Goal: Task Accomplishment & Management: Complete application form

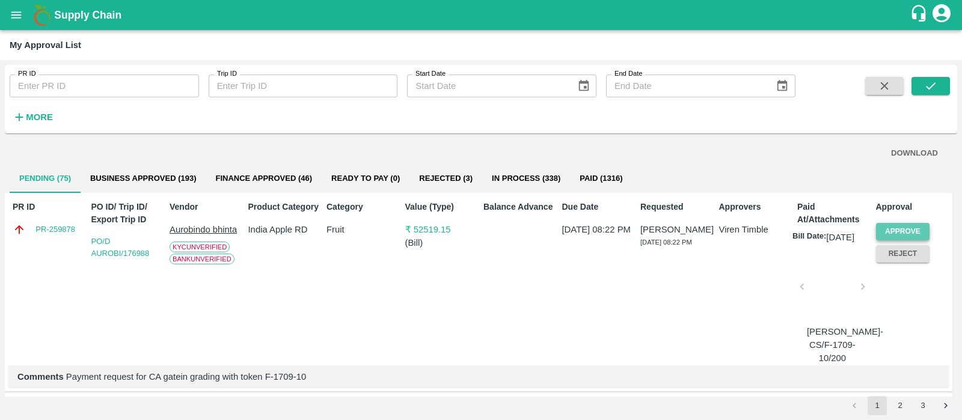
click at [913, 227] on button "Approve" at bounding box center [903, 231] width 54 height 17
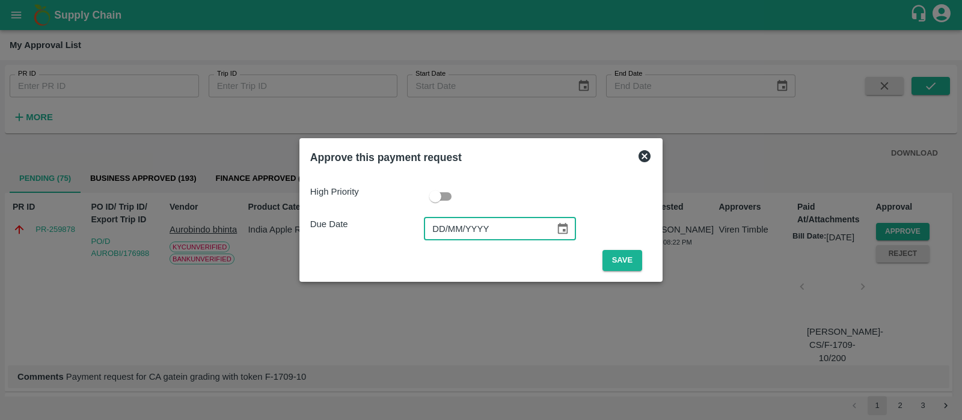
click at [454, 226] on input "DD/MM/YYYY" at bounding box center [485, 229] width 123 height 23
type input "[DATE]"
click at [604, 259] on button "Save" at bounding box center [622, 260] width 40 height 21
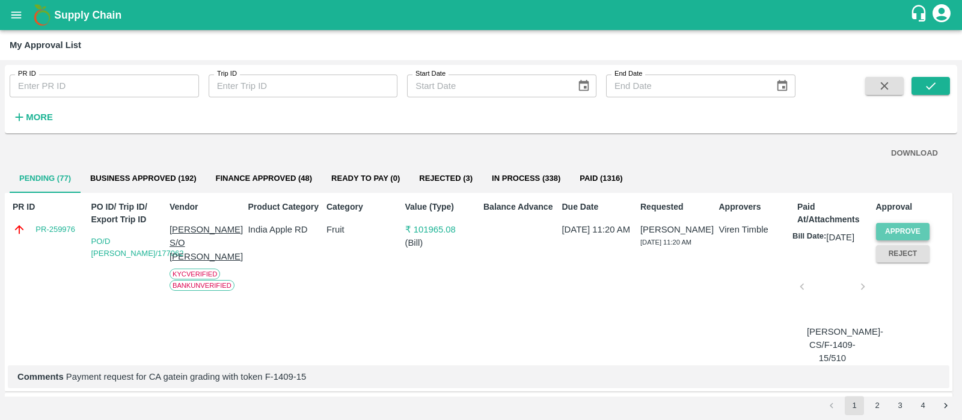
click at [904, 228] on button "Approve" at bounding box center [903, 231] width 54 height 17
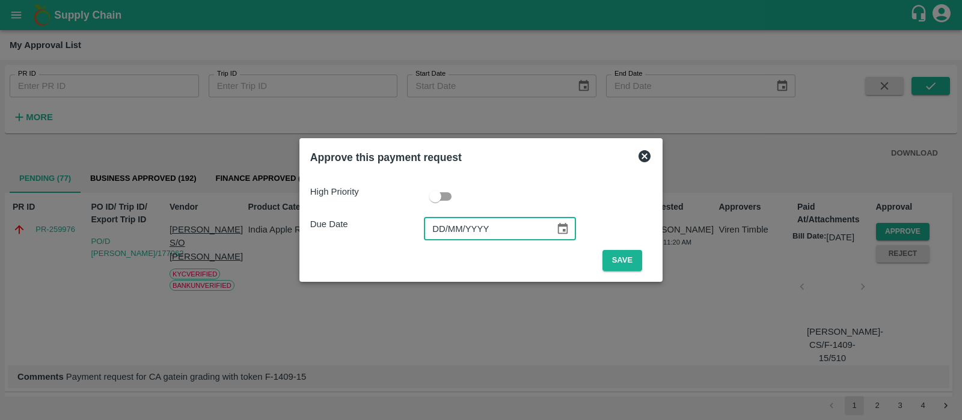
click at [435, 232] on input "DD/MM/YYYY" at bounding box center [485, 229] width 123 height 23
type input "[DATE]"
click at [630, 255] on button "Save" at bounding box center [622, 260] width 40 height 21
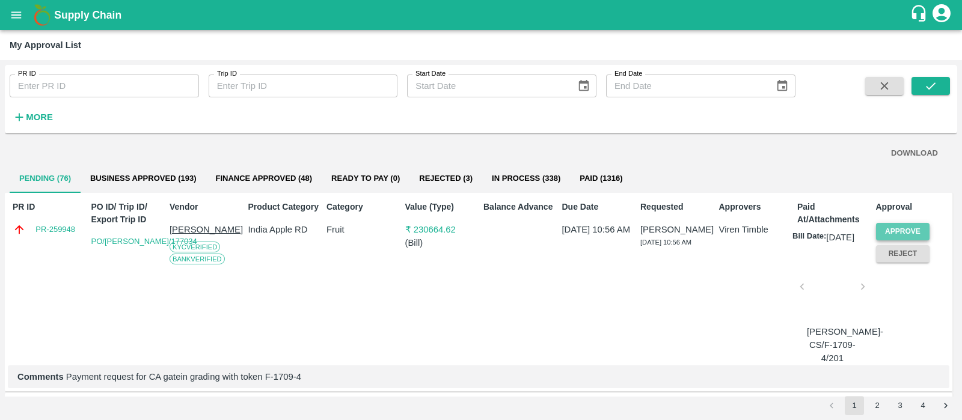
click at [893, 227] on button "Approve" at bounding box center [903, 231] width 54 height 17
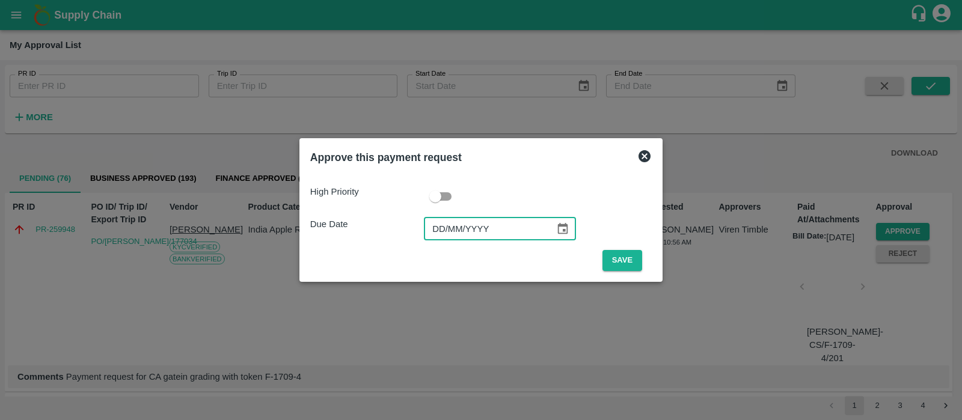
click at [440, 236] on input "DD/MM/YYYY" at bounding box center [485, 229] width 123 height 23
type input "[DATE]"
click at [617, 258] on button "Save" at bounding box center [622, 260] width 40 height 21
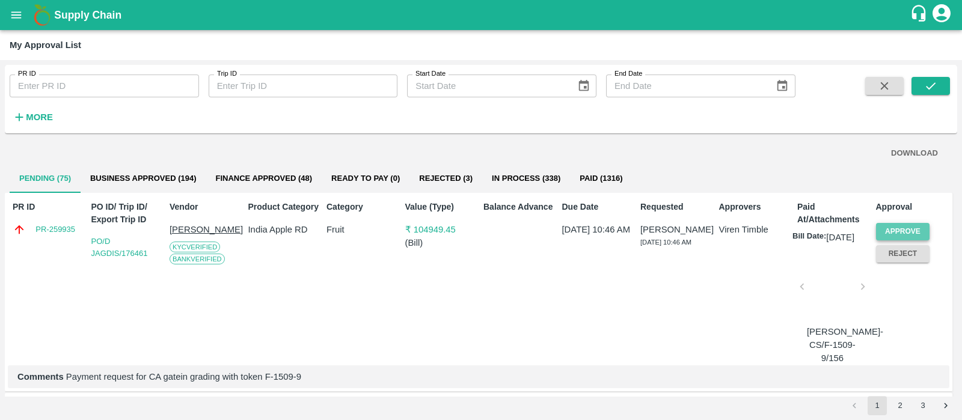
click at [899, 223] on button "Approve" at bounding box center [903, 231] width 54 height 17
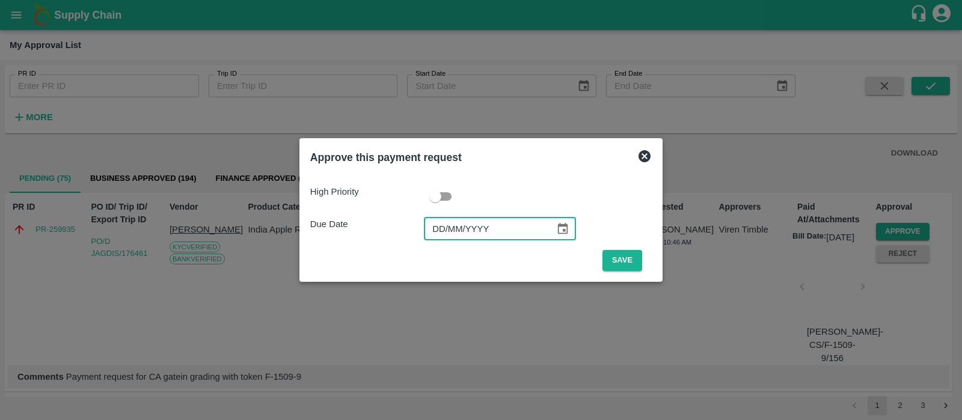
click at [433, 225] on input "DD/MM/YYYY" at bounding box center [485, 229] width 123 height 23
type input "[DATE]"
click at [622, 263] on button "Save" at bounding box center [622, 260] width 40 height 21
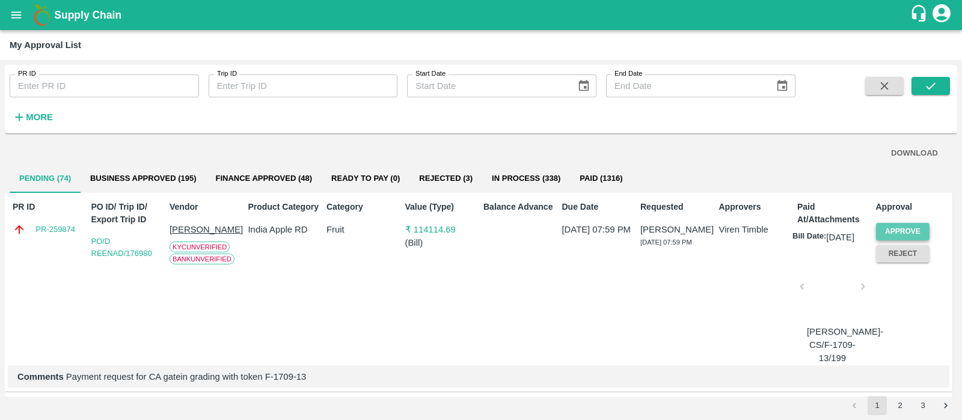
click at [899, 230] on button "Approve" at bounding box center [903, 231] width 54 height 17
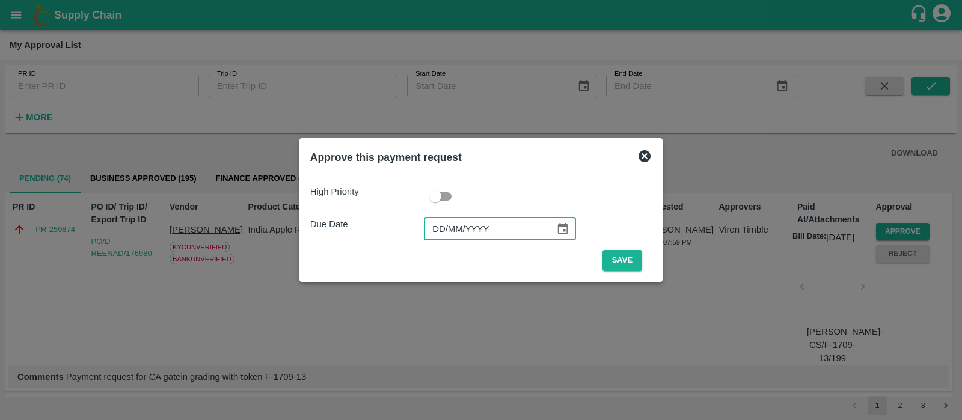
click at [439, 228] on input "DD/MM/YYYY" at bounding box center [485, 229] width 123 height 23
type input "[DATE]"
click at [622, 262] on button "Save" at bounding box center [622, 260] width 40 height 21
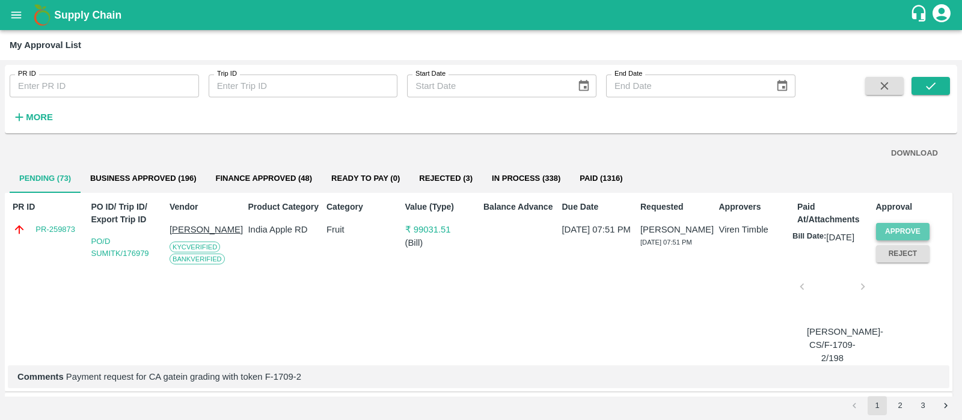
click at [900, 233] on button "Approve" at bounding box center [903, 231] width 54 height 17
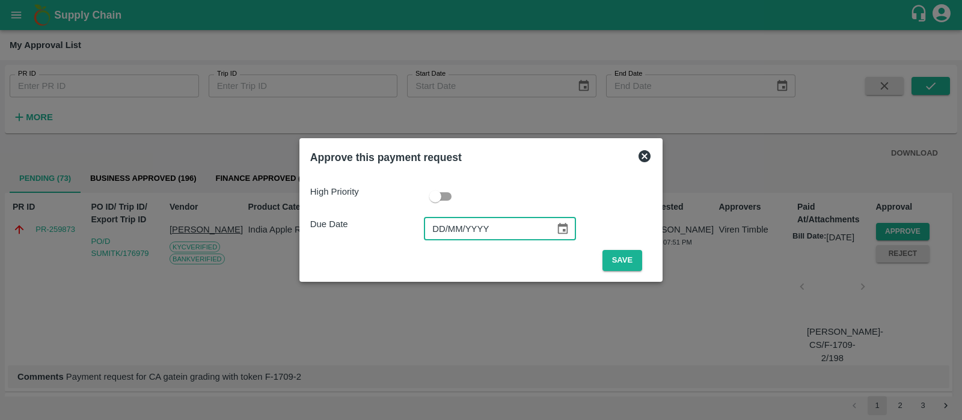
click at [436, 234] on input "DD/MM/YYYY" at bounding box center [485, 229] width 123 height 23
type input "[DATE]"
click at [634, 261] on button "Save" at bounding box center [622, 260] width 40 height 21
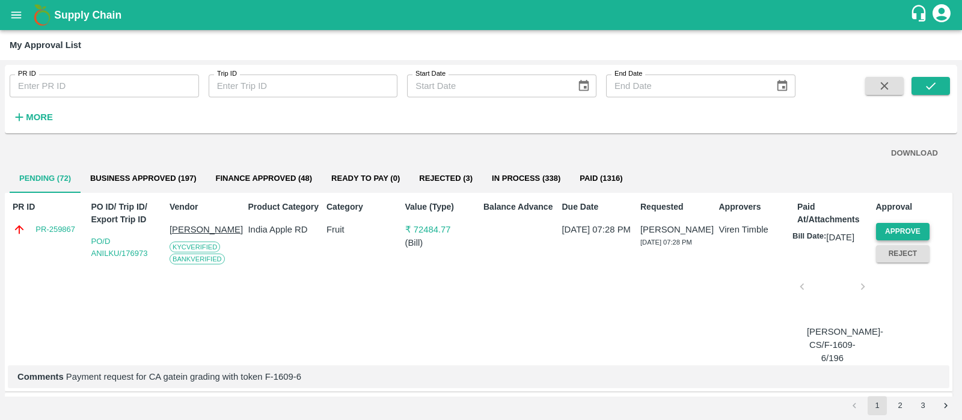
click at [909, 227] on button "Approve" at bounding box center [903, 231] width 54 height 17
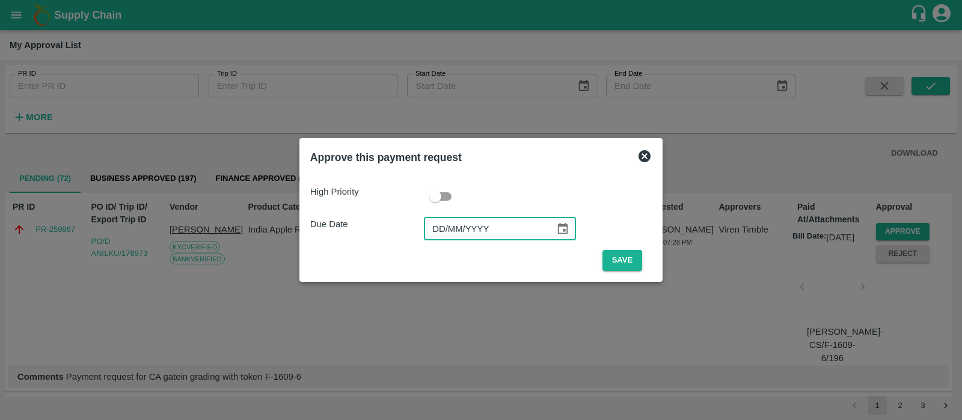
click at [445, 230] on input "DD/MM/YYYY" at bounding box center [485, 229] width 123 height 23
type input "[DATE]"
click at [615, 258] on button "Save" at bounding box center [622, 260] width 40 height 21
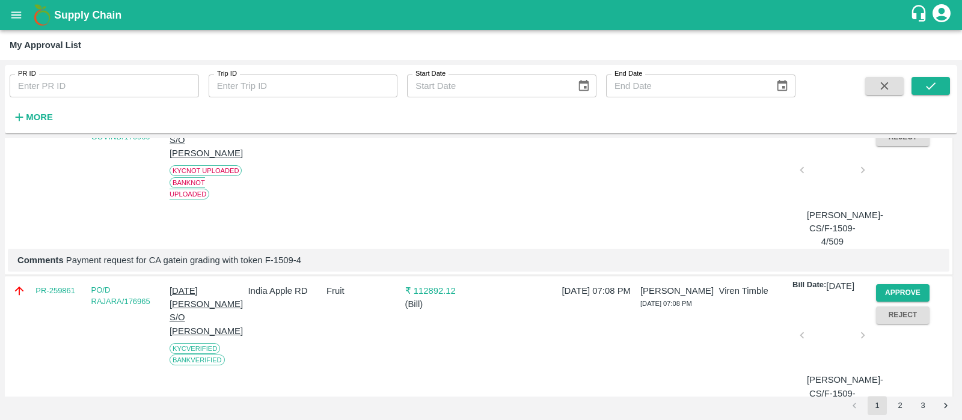
scroll to position [121, 0]
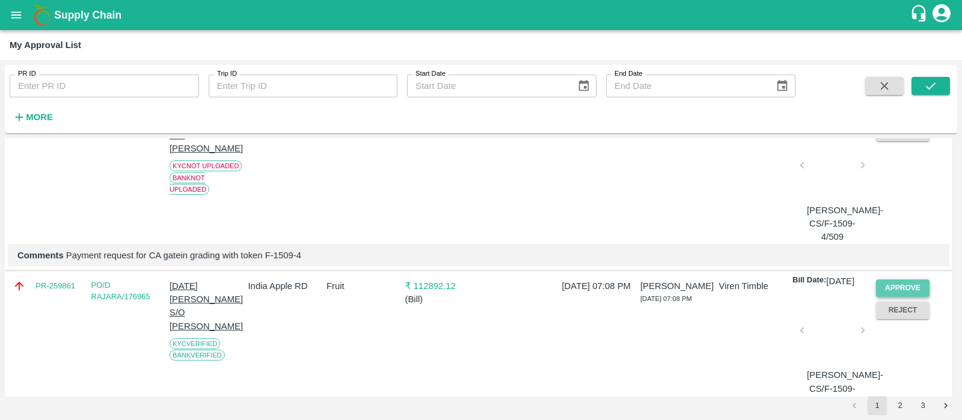
click at [894, 297] on button "Approve" at bounding box center [903, 288] width 54 height 17
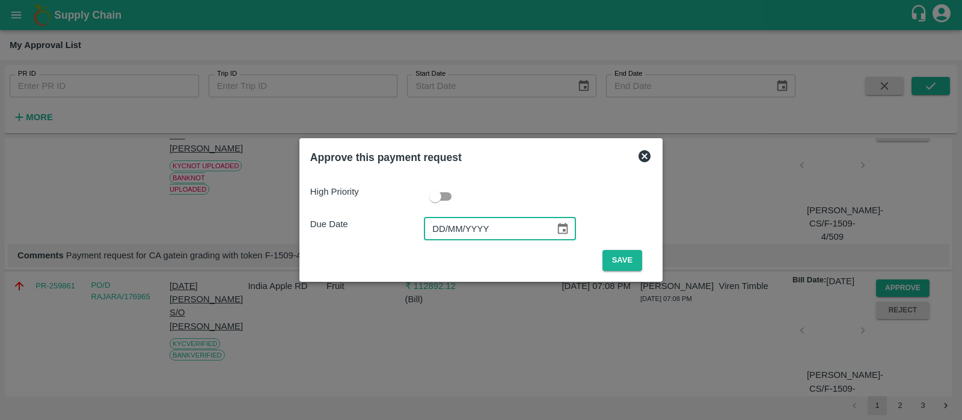
click at [439, 229] on input "DD/MM/YYYY" at bounding box center [485, 229] width 123 height 23
type input "[DATE]"
click at [619, 263] on button "Save" at bounding box center [622, 260] width 40 height 21
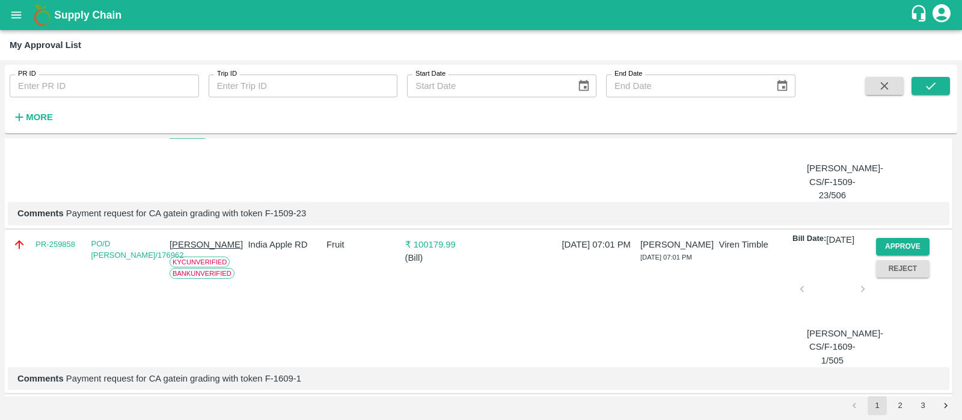
scroll to position [329, 0]
click at [905, 255] on button "Approve" at bounding box center [903, 245] width 54 height 17
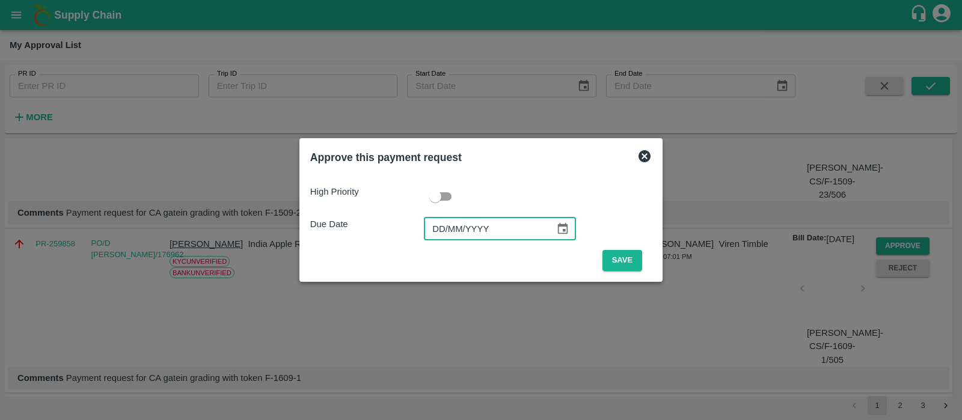
click at [445, 233] on input "DD/MM/YYYY" at bounding box center [485, 229] width 123 height 23
type input "[DATE]"
click at [616, 257] on button "Save" at bounding box center [622, 260] width 40 height 21
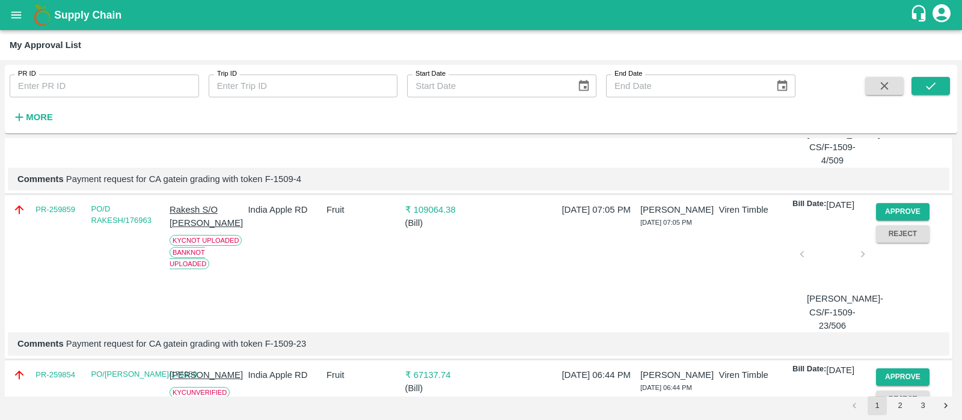
scroll to position [341, 0]
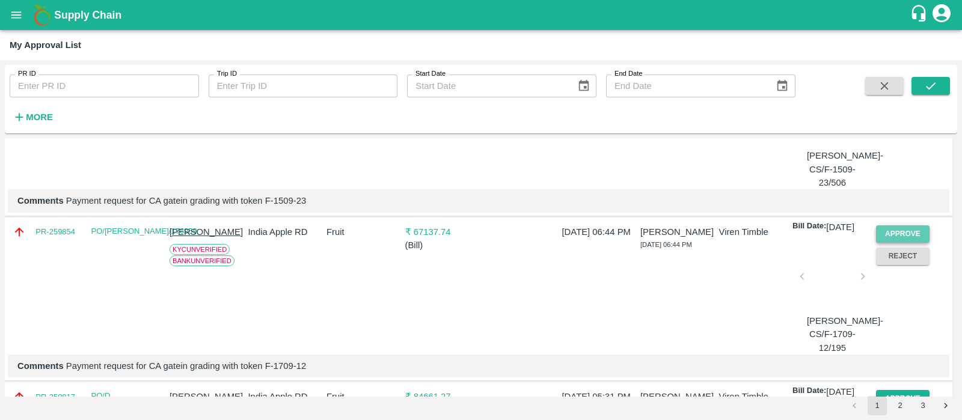
click at [914, 243] on button "Approve" at bounding box center [903, 233] width 54 height 17
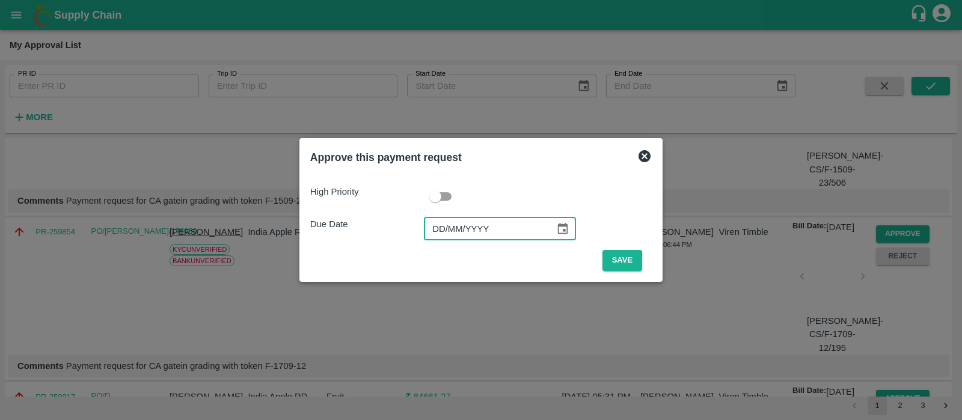
click at [439, 221] on input "DD/MM/YYYY" at bounding box center [485, 229] width 123 height 23
type input "[DATE]"
click at [637, 262] on button "Save" at bounding box center [622, 260] width 40 height 21
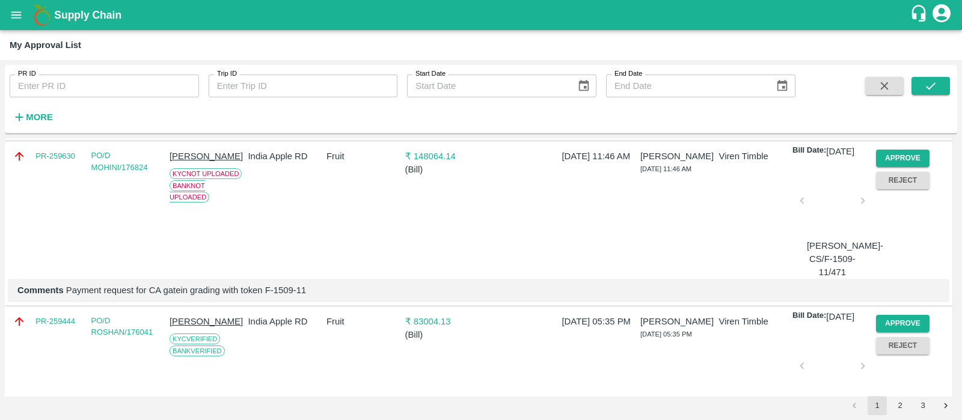
scroll to position [1429, 0]
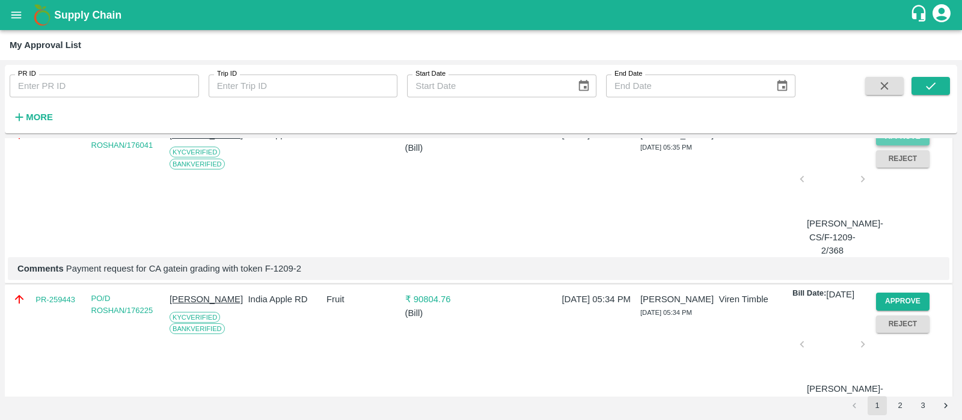
click at [899, 145] on button "Approve" at bounding box center [903, 136] width 54 height 17
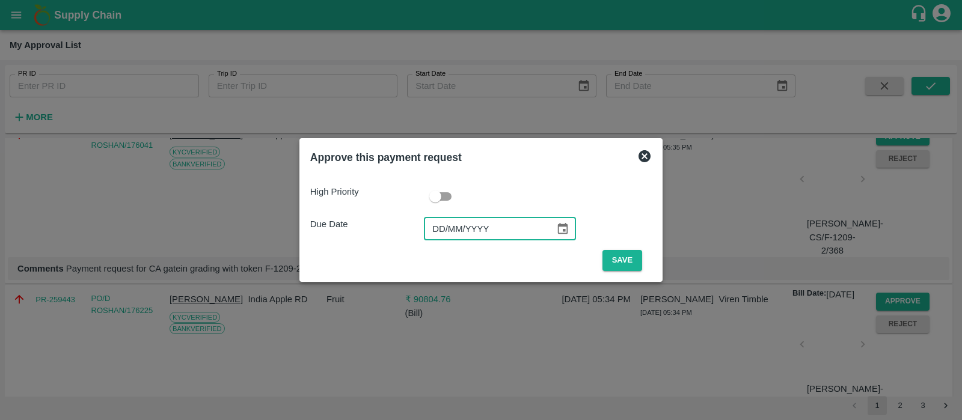
click at [441, 237] on input "DD/MM/YYYY" at bounding box center [485, 229] width 123 height 23
type input "[DATE]"
click at [624, 261] on button "Save" at bounding box center [622, 260] width 40 height 21
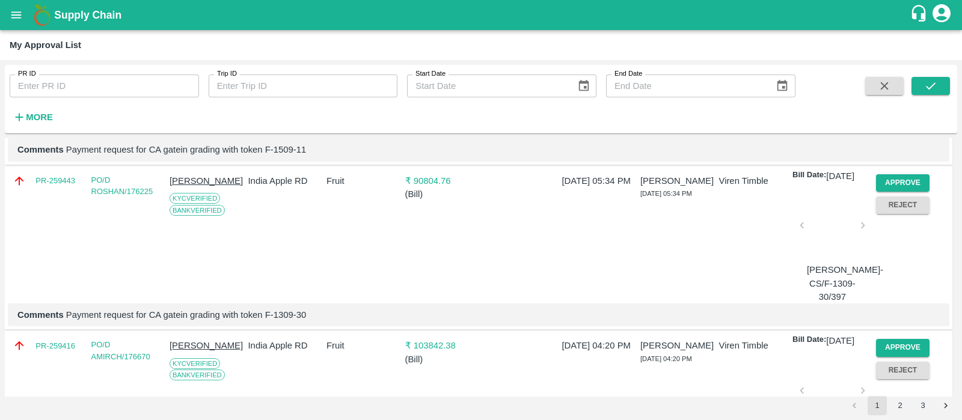
scroll to position [1418, 0]
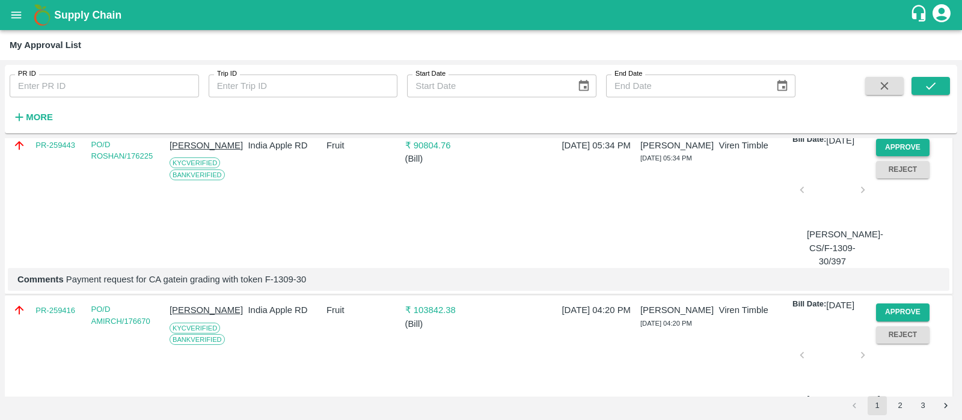
click at [891, 156] on button "Approve" at bounding box center [903, 147] width 54 height 17
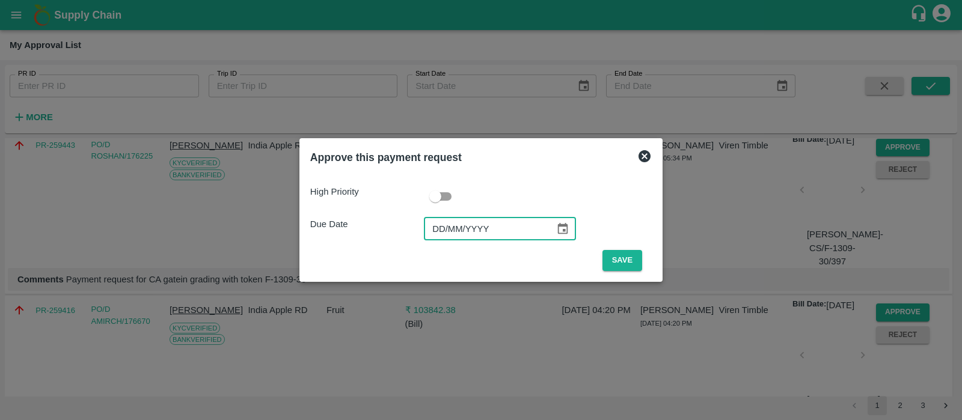
click at [433, 224] on input "DD/MM/YYYY" at bounding box center [485, 229] width 123 height 23
type input "[DATE]"
click at [609, 257] on button "Save" at bounding box center [622, 260] width 40 height 21
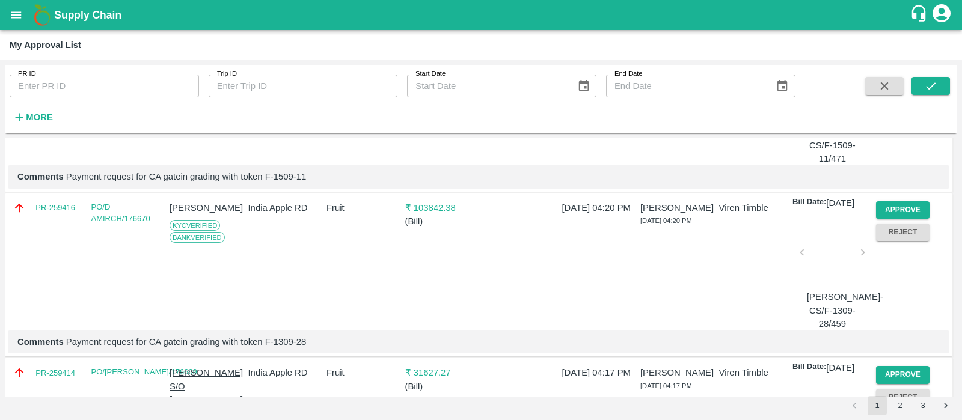
scroll to position [1356, 0]
click at [909, 218] on button "Approve" at bounding box center [903, 209] width 54 height 17
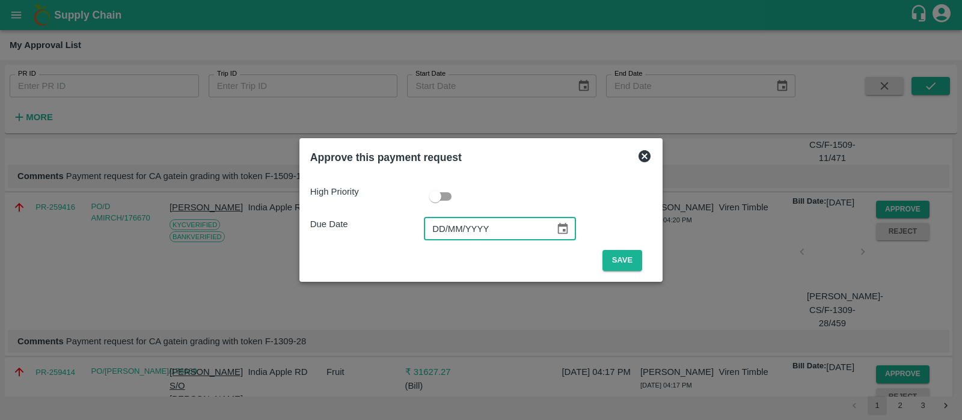
click at [445, 231] on input "DD/MM/YYYY" at bounding box center [485, 229] width 123 height 23
type input "[DATE]"
click at [623, 257] on button "Save" at bounding box center [622, 260] width 40 height 21
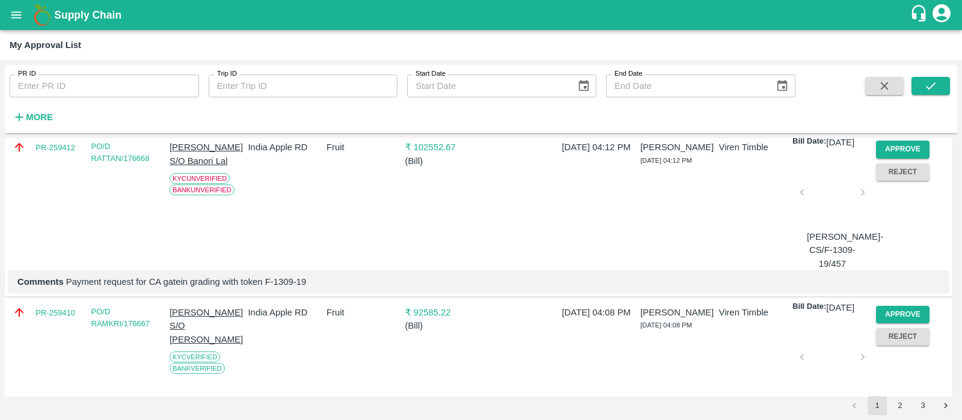
scroll to position [1582, 0]
click at [902, 157] on button "Approve" at bounding box center [903, 148] width 54 height 17
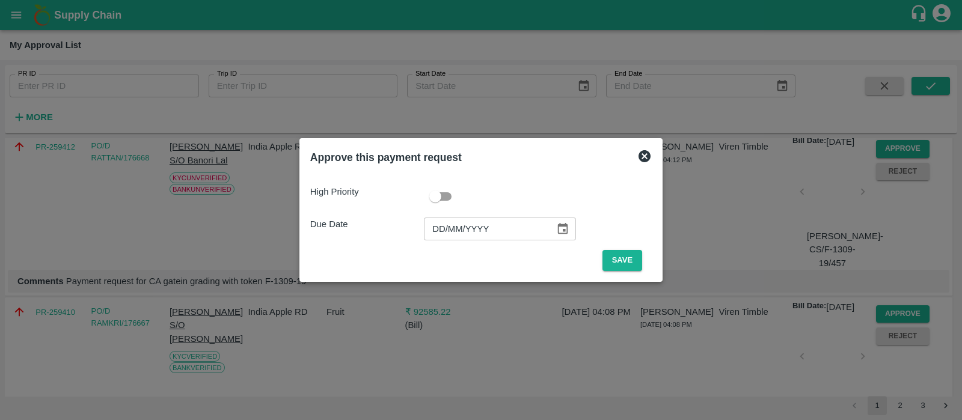
click at [439, 230] on input "DD/MM/YYYY" at bounding box center [485, 229] width 123 height 23
type input "[DATE]"
click at [613, 257] on button "Save" at bounding box center [622, 260] width 40 height 21
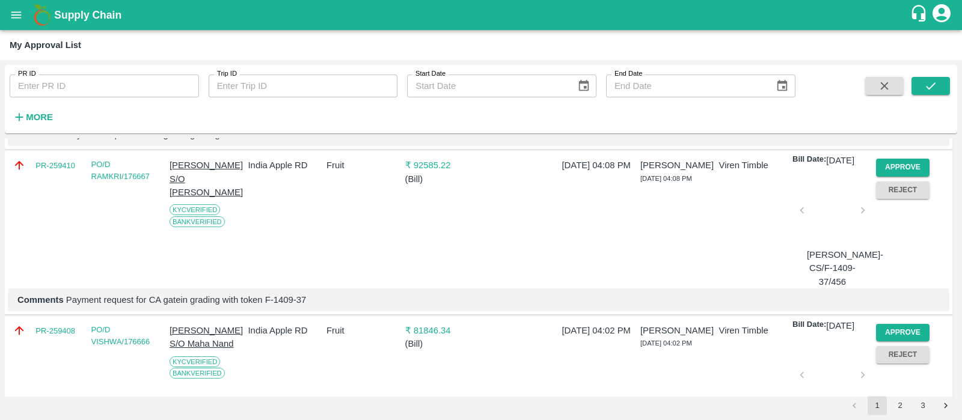
scroll to position [1572, 0]
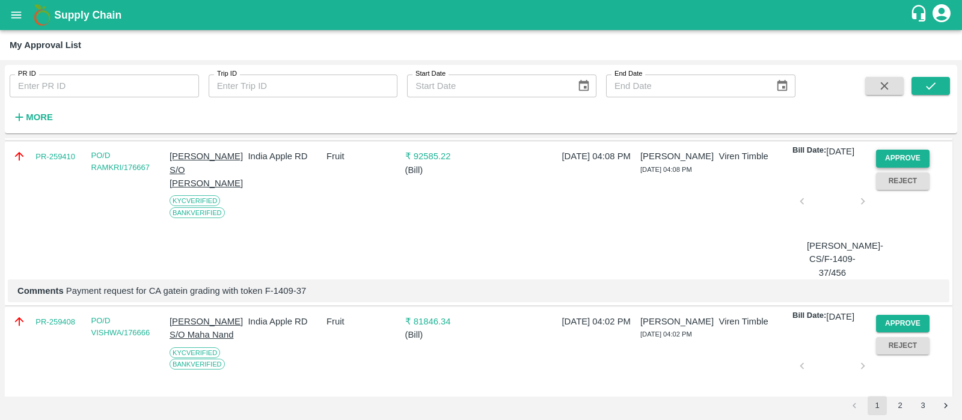
click at [890, 167] on button "Approve" at bounding box center [903, 158] width 54 height 17
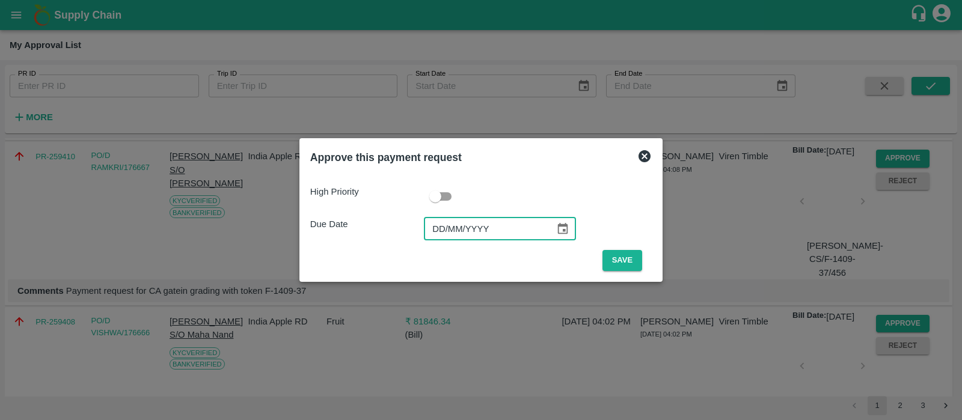
click at [436, 236] on input "DD/MM/YYYY" at bounding box center [485, 229] width 123 height 23
type input "[DATE]"
click at [616, 257] on button "Save" at bounding box center [622, 260] width 40 height 21
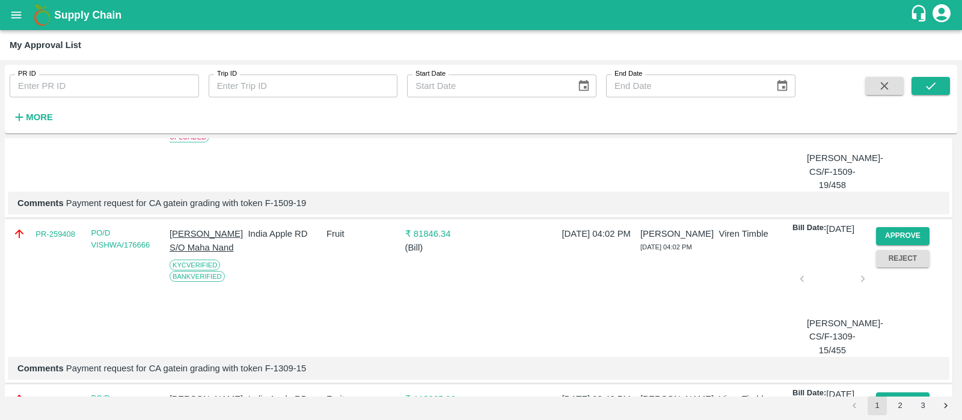
scroll to position [1500, 0]
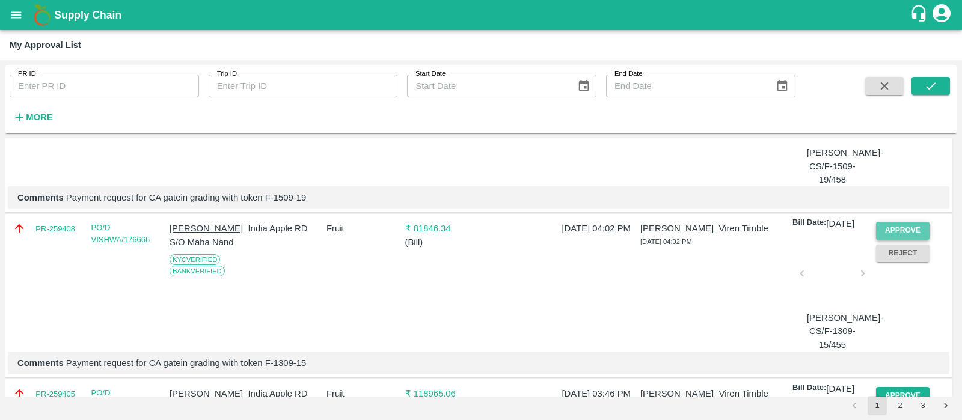
click at [900, 239] on button "Approve" at bounding box center [903, 230] width 54 height 17
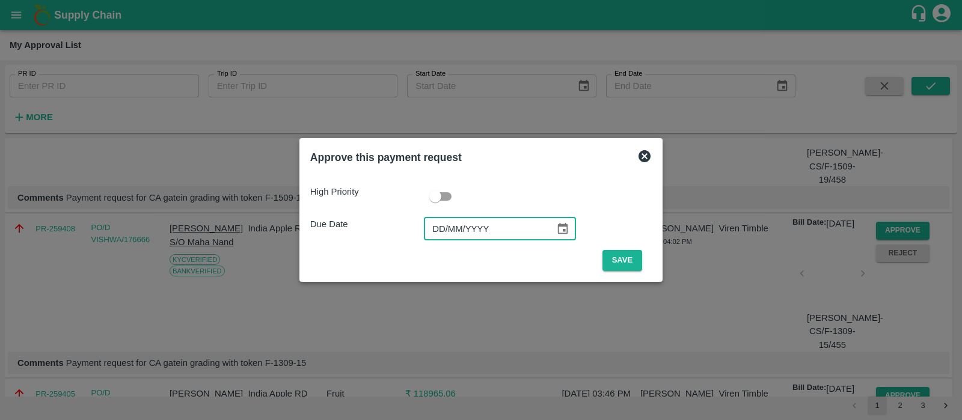
click at [437, 231] on input "DD/MM/YYYY" at bounding box center [485, 229] width 123 height 23
type input "[DATE]"
click at [626, 257] on button "Save" at bounding box center [622, 260] width 40 height 21
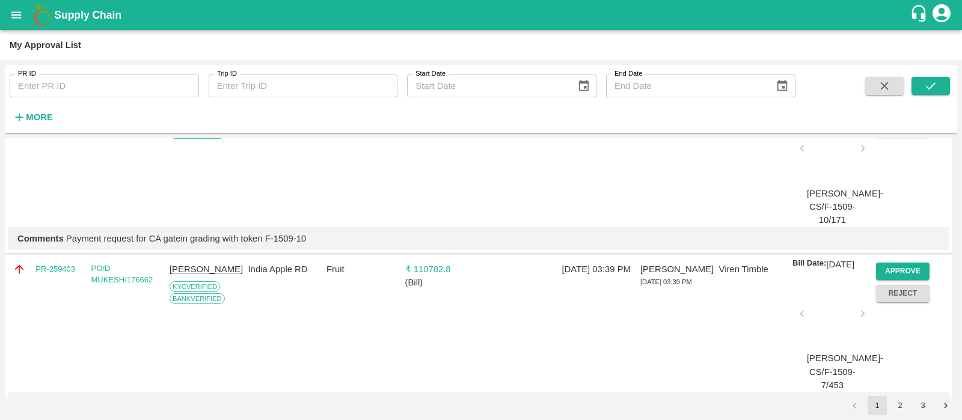
scroll to position [1791, 0]
click at [922, 114] on button "Approve" at bounding box center [903, 104] width 54 height 17
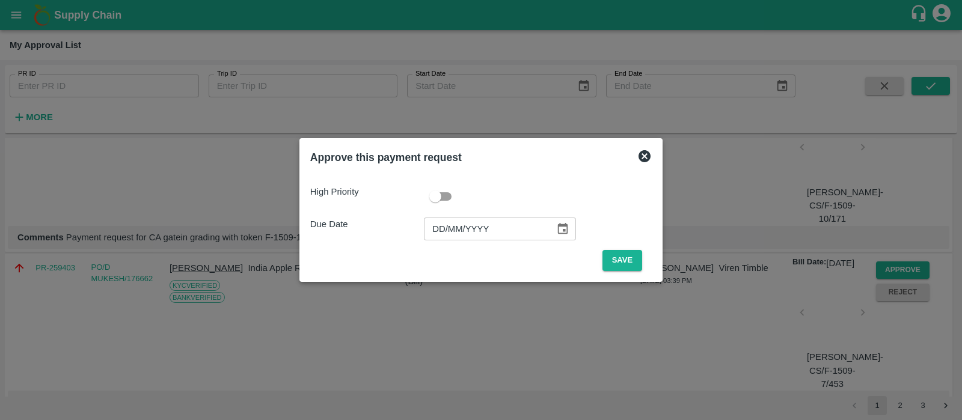
click at [444, 227] on input "DD/MM/YYYY" at bounding box center [485, 229] width 123 height 23
type input "[DATE]"
click at [614, 259] on button "Save" at bounding box center [622, 260] width 40 height 21
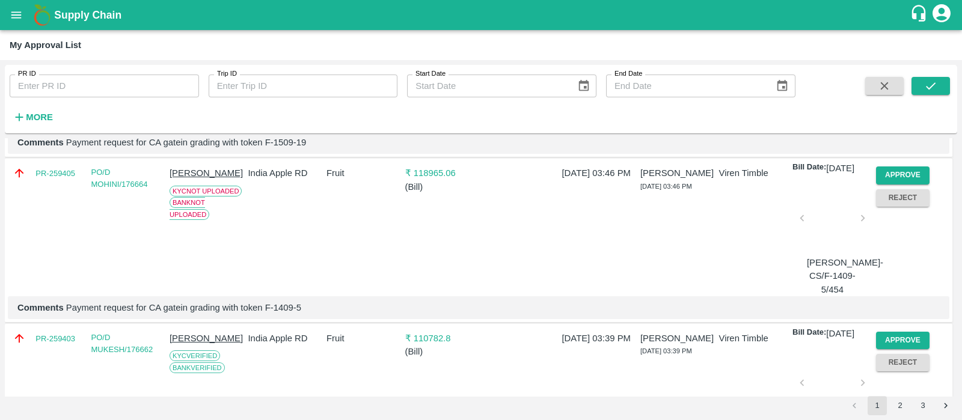
scroll to position [1765, 0]
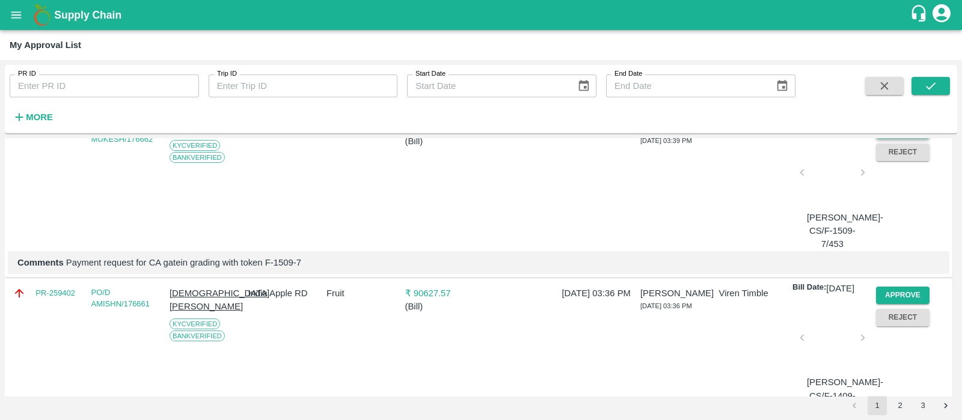
click at [907, 139] on button "Approve" at bounding box center [903, 129] width 54 height 17
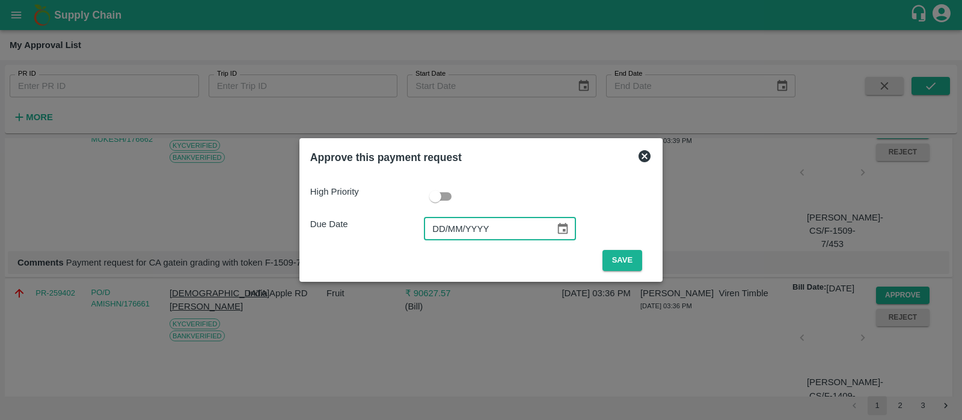
click at [443, 226] on input "DD/MM/YYYY" at bounding box center [485, 229] width 123 height 23
type input "[DATE]"
click at [625, 264] on button "Save" at bounding box center [622, 260] width 40 height 21
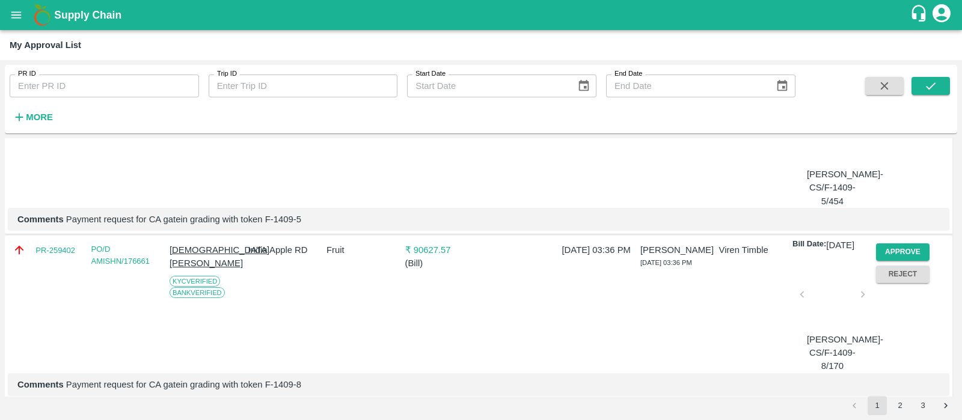
scroll to position [1728, 0]
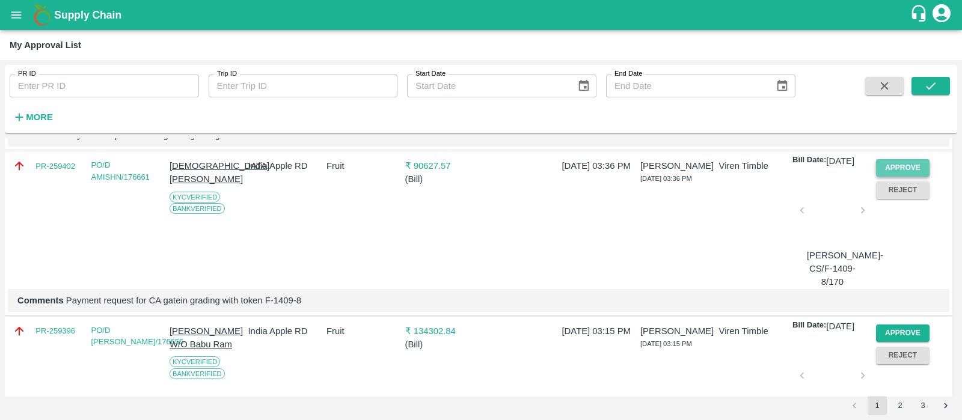
click at [909, 177] on button "Approve" at bounding box center [903, 167] width 54 height 17
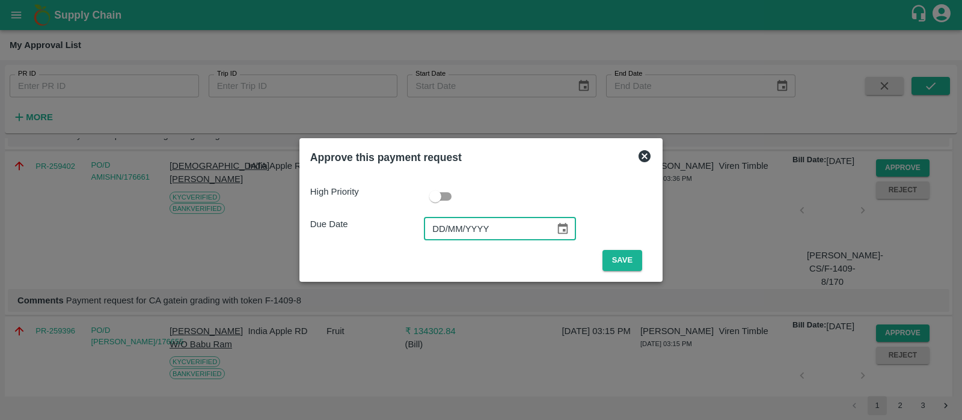
click at [453, 225] on input "DD/MM/YYYY" at bounding box center [485, 229] width 123 height 23
type input "[DATE]"
click at [606, 251] on button "Save" at bounding box center [622, 260] width 40 height 21
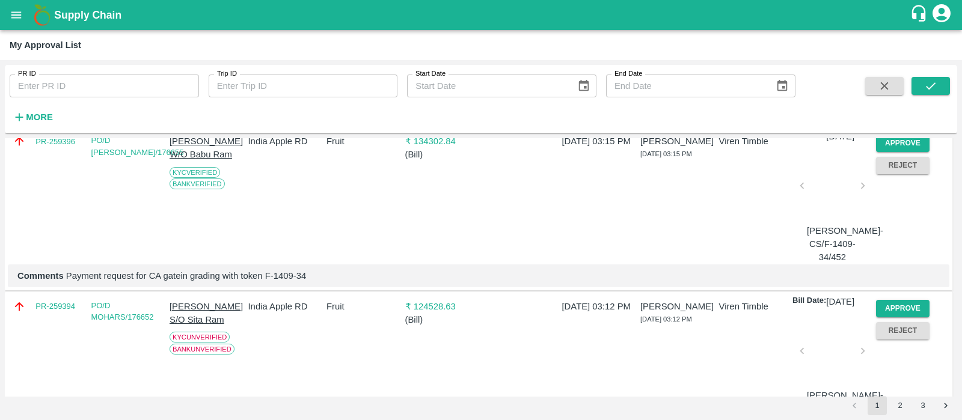
scroll to position [1753, 0]
click at [902, 151] on button "Approve" at bounding box center [903, 142] width 54 height 17
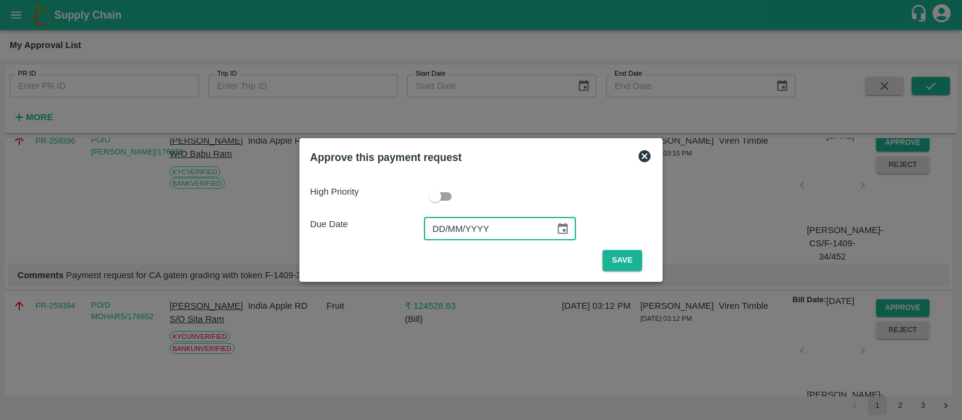
click at [444, 221] on input "DD/MM/YYYY" at bounding box center [485, 229] width 123 height 23
type input "[DATE]"
click at [617, 254] on button "Save" at bounding box center [622, 260] width 40 height 21
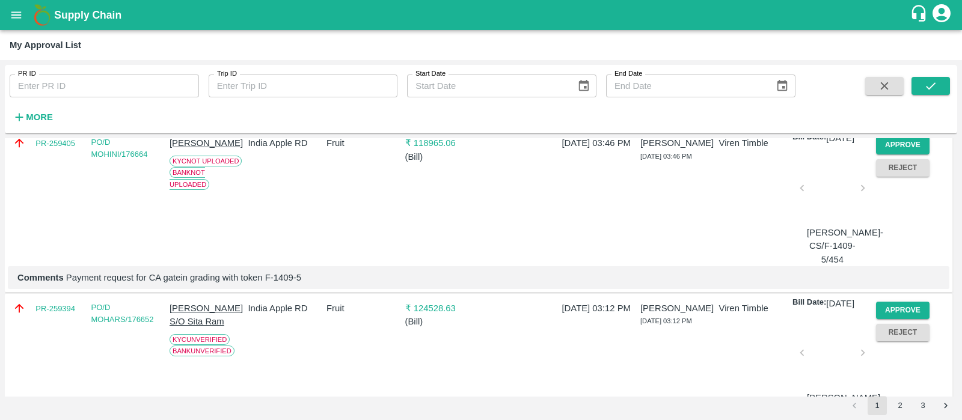
scroll to position [1782, 0]
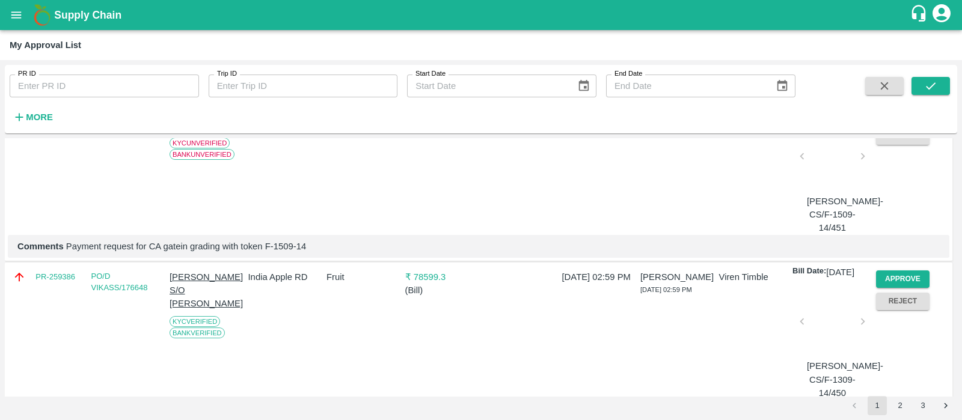
click at [890, 123] on button "Approve" at bounding box center [903, 113] width 54 height 17
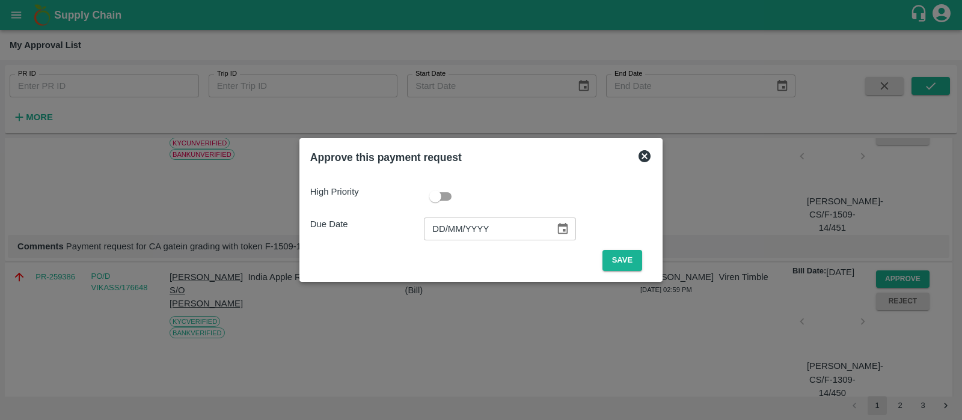
click at [439, 227] on input "DD/MM/YYYY" at bounding box center [485, 229] width 123 height 23
type input "[DATE]"
click at [617, 257] on button "Save" at bounding box center [622, 260] width 40 height 21
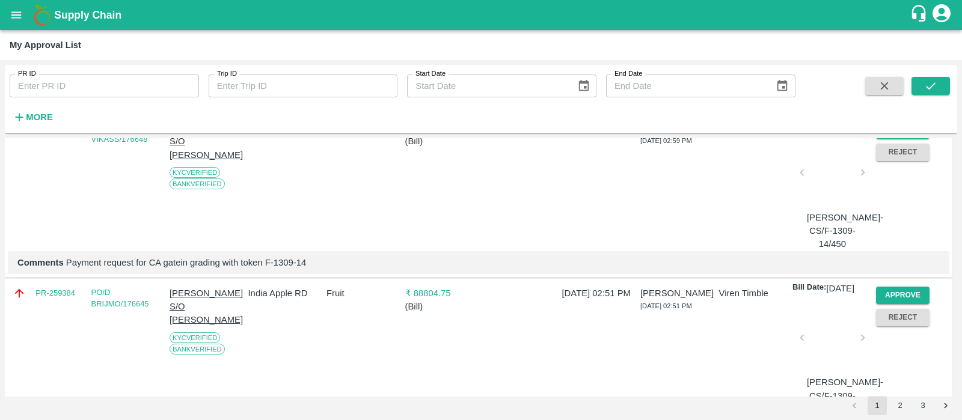
scroll to position [1836, 0]
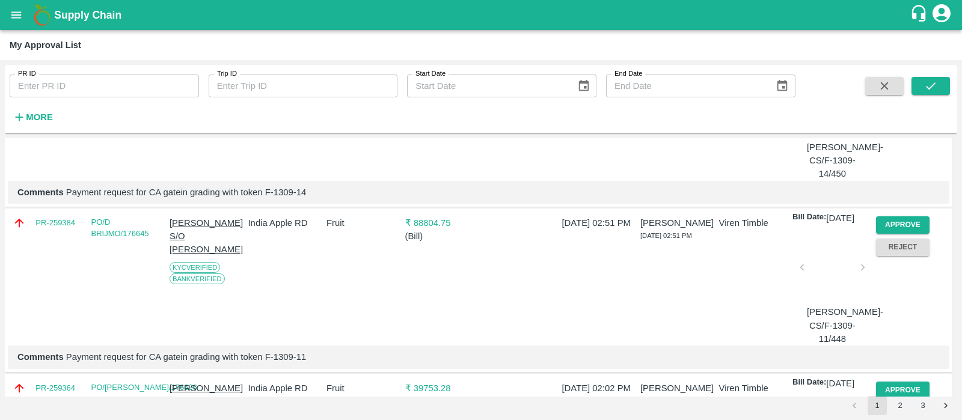
click at [911, 69] on button "Approve" at bounding box center [903, 59] width 54 height 17
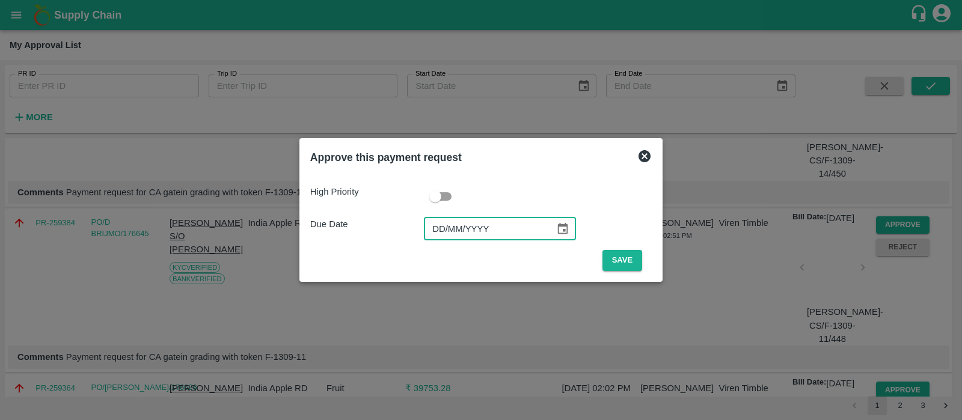
click at [433, 230] on input "DD/MM/YYYY" at bounding box center [485, 229] width 123 height 23
type input "[DATE]"
click at [634, 265] on button "Save" at bounding box center [622, 260] width 40 height 21
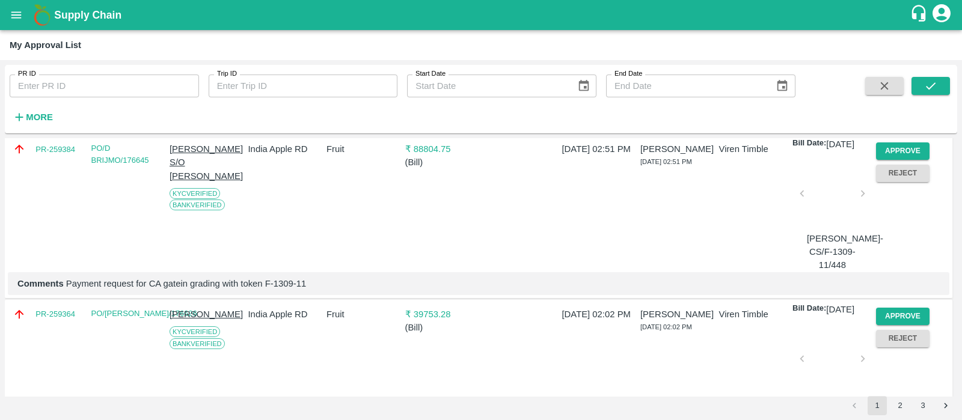
scroll to position [1756, 0]
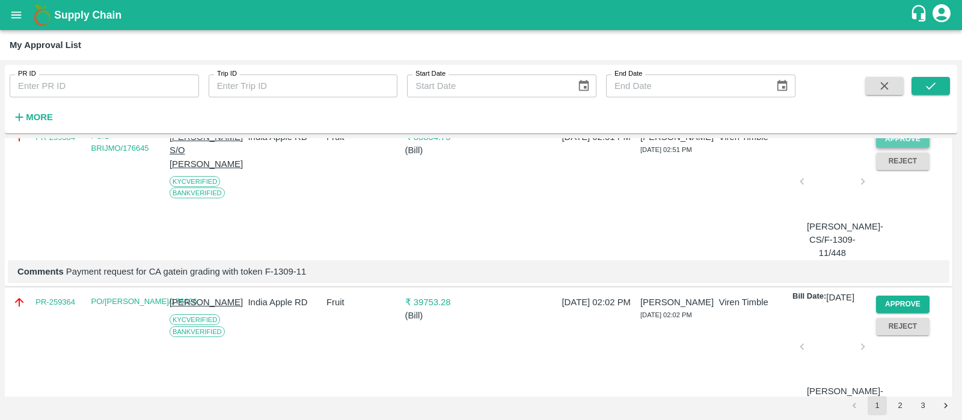
click at [891, 148] on button "Approve" at bounding box center [903, 138] width 54 height 17
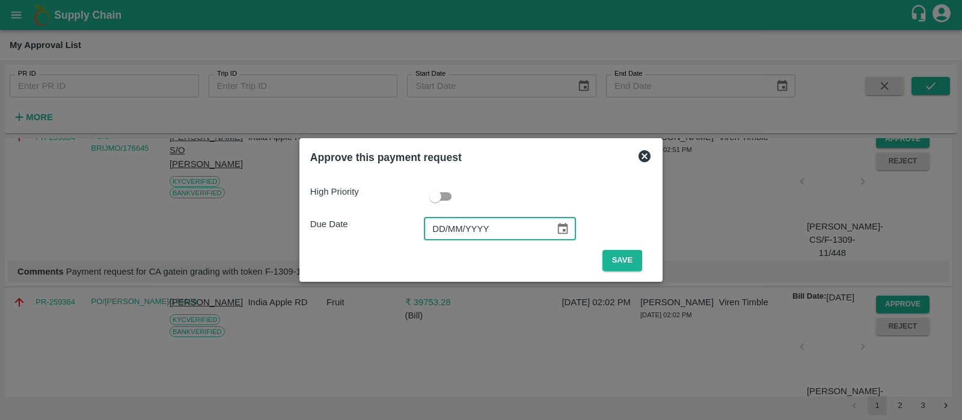
click at [441, 231] on input "DD/MM/YYYY" at bounding box center [485, 229] width 123 height 23
type input "[DATE]"
click at [608, 259] on button "Save" at bounding box center [622, 260] width 40 height 21
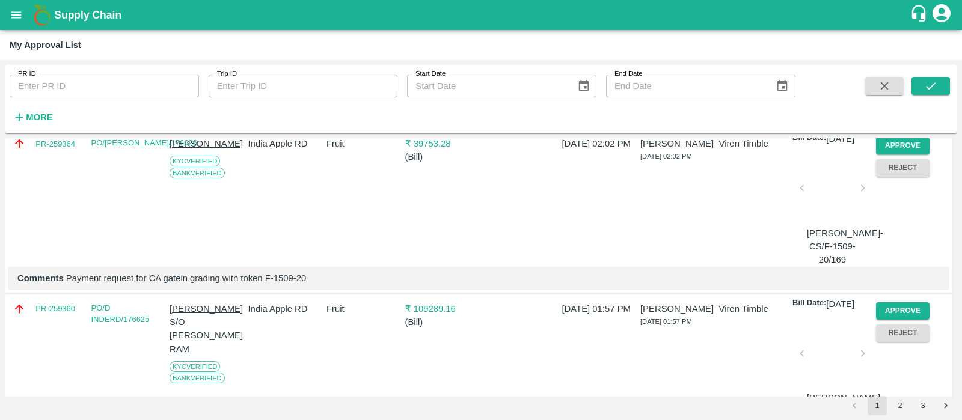
scroll to position [1755, 0]
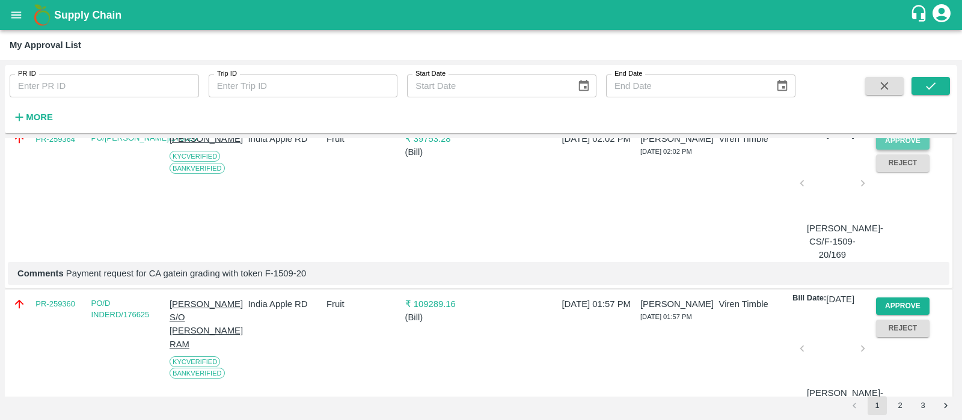
click at [906, 150] on button "Approve" at bounding box center [903, 140] width 54 height 17
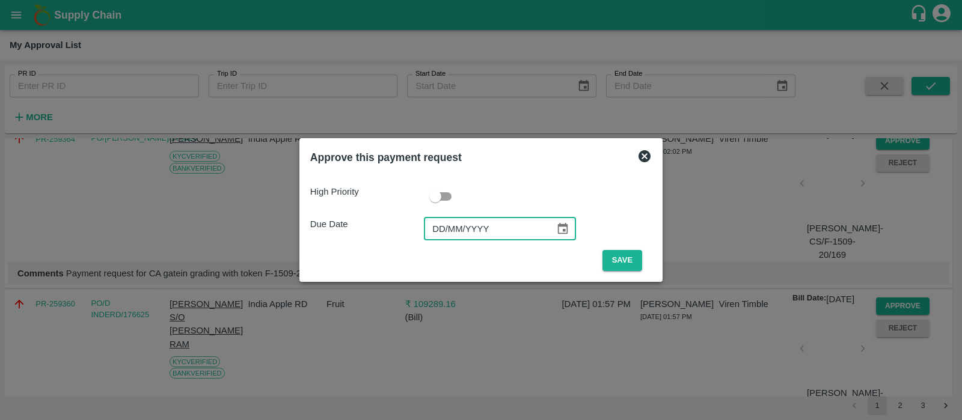
click at [427, 227] on input "DD/MM/YYYY" at bounding box center [485, 229] width 123 height 23
type input "[DATE]"
click at [632, 258] on button "Save" at bounding box center [622, 260] width 40 height 21
